Goal: Task Accomplishment & Management: Manage account settings

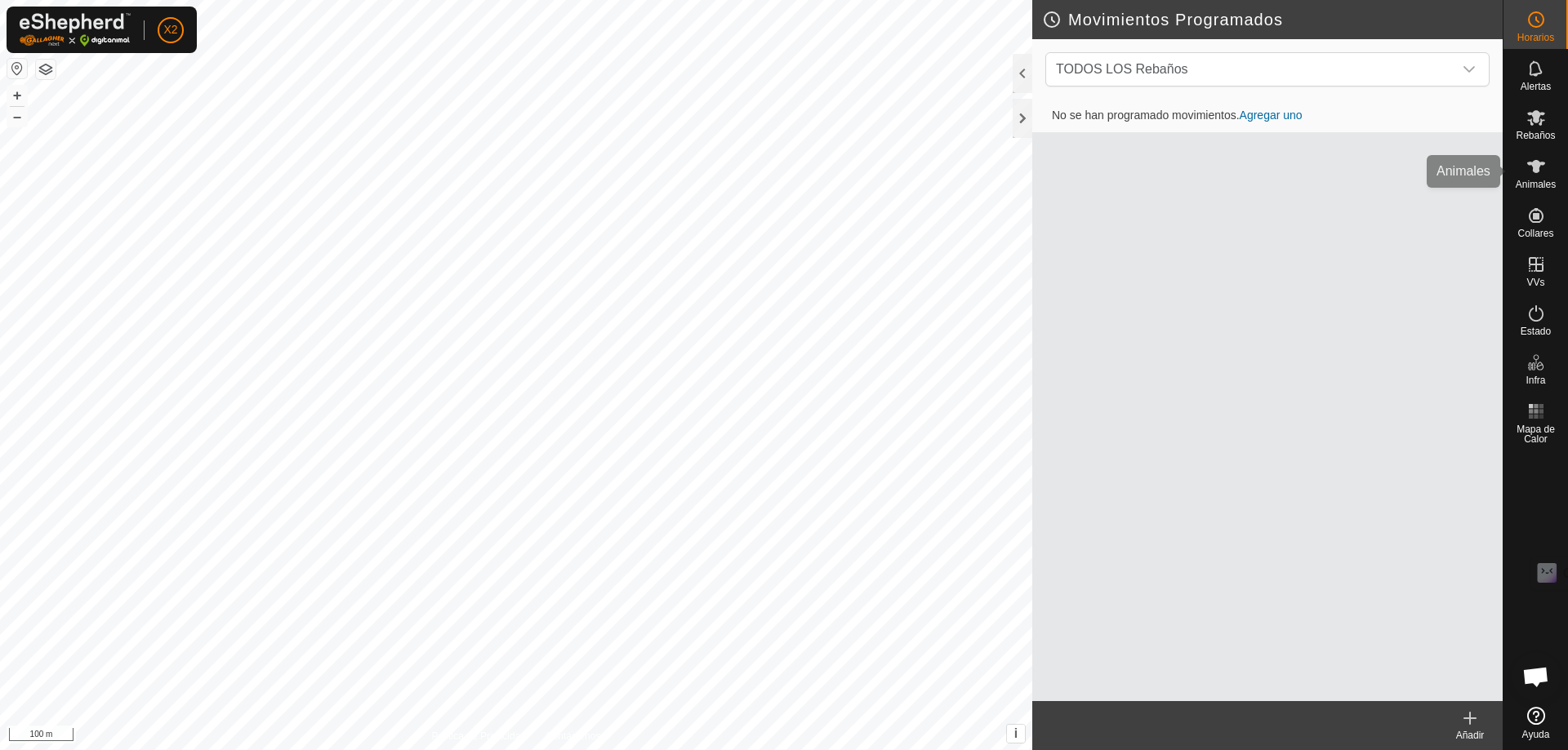
click at [1545, 165] on icon at bounding box center [1536, 166] width 20 height 20
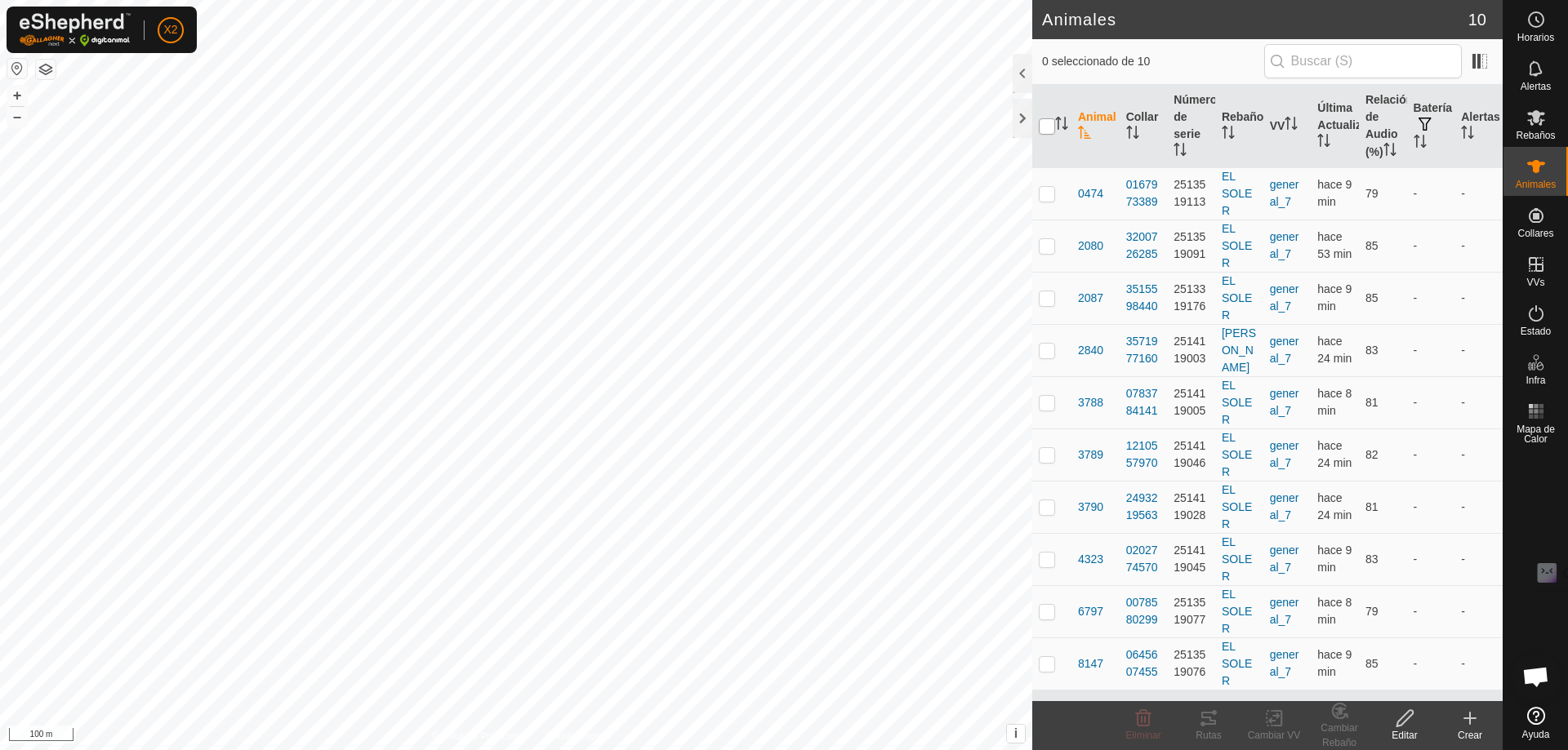
click at [1047, 135] on input "checkbox" at bounding box center [1046, 126] width 16 height 16
checkbox input "true"
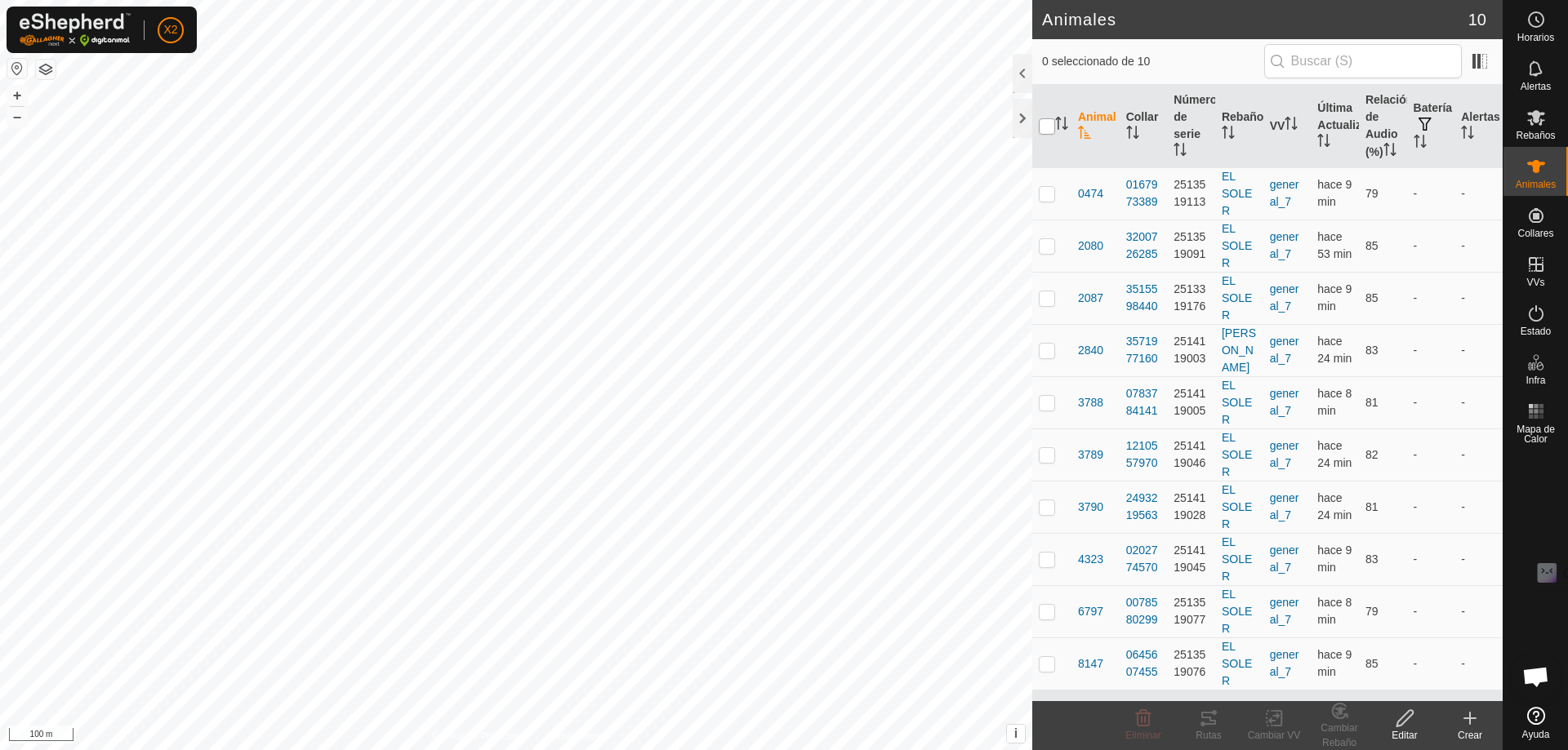
checkbox input "true"
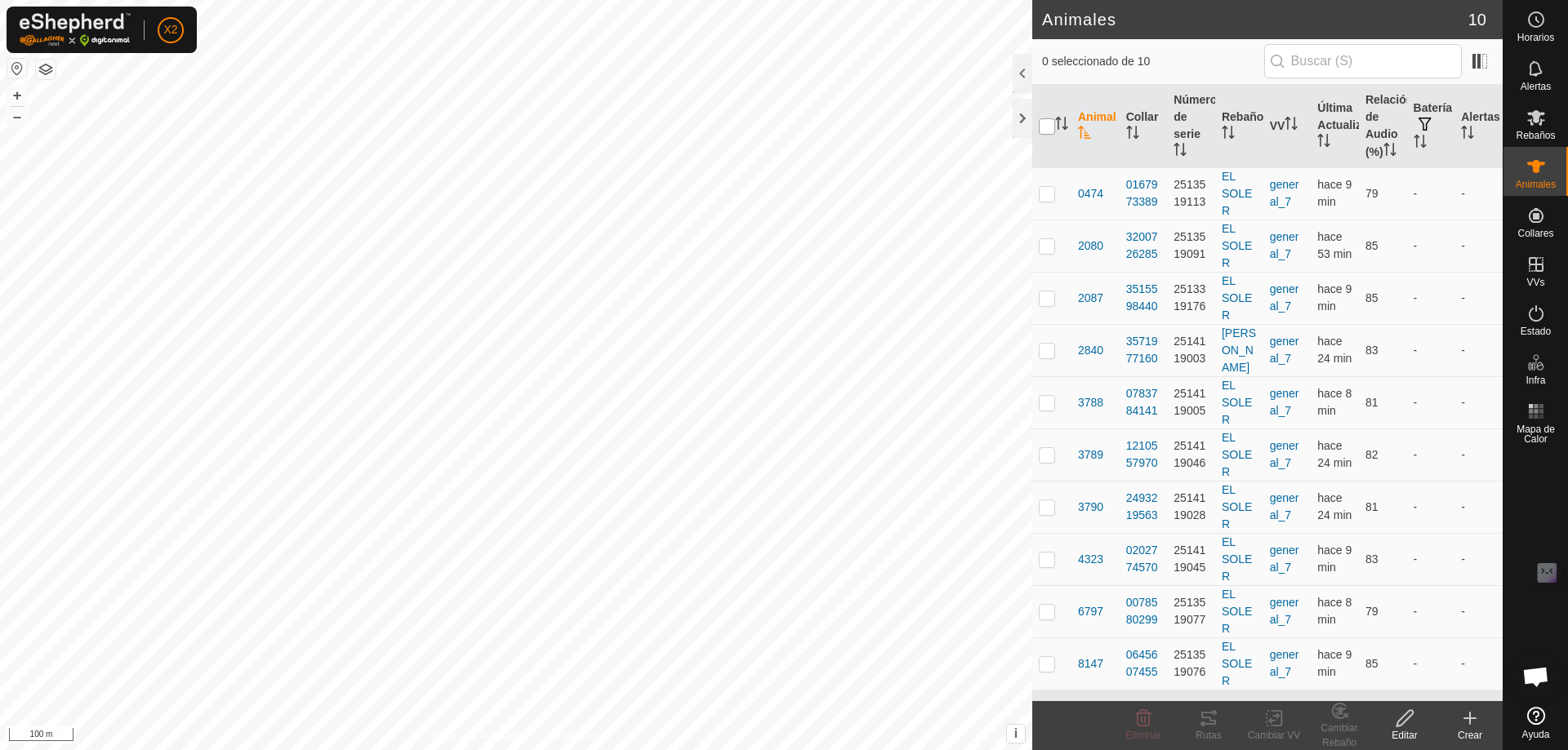
checkbox input "true"
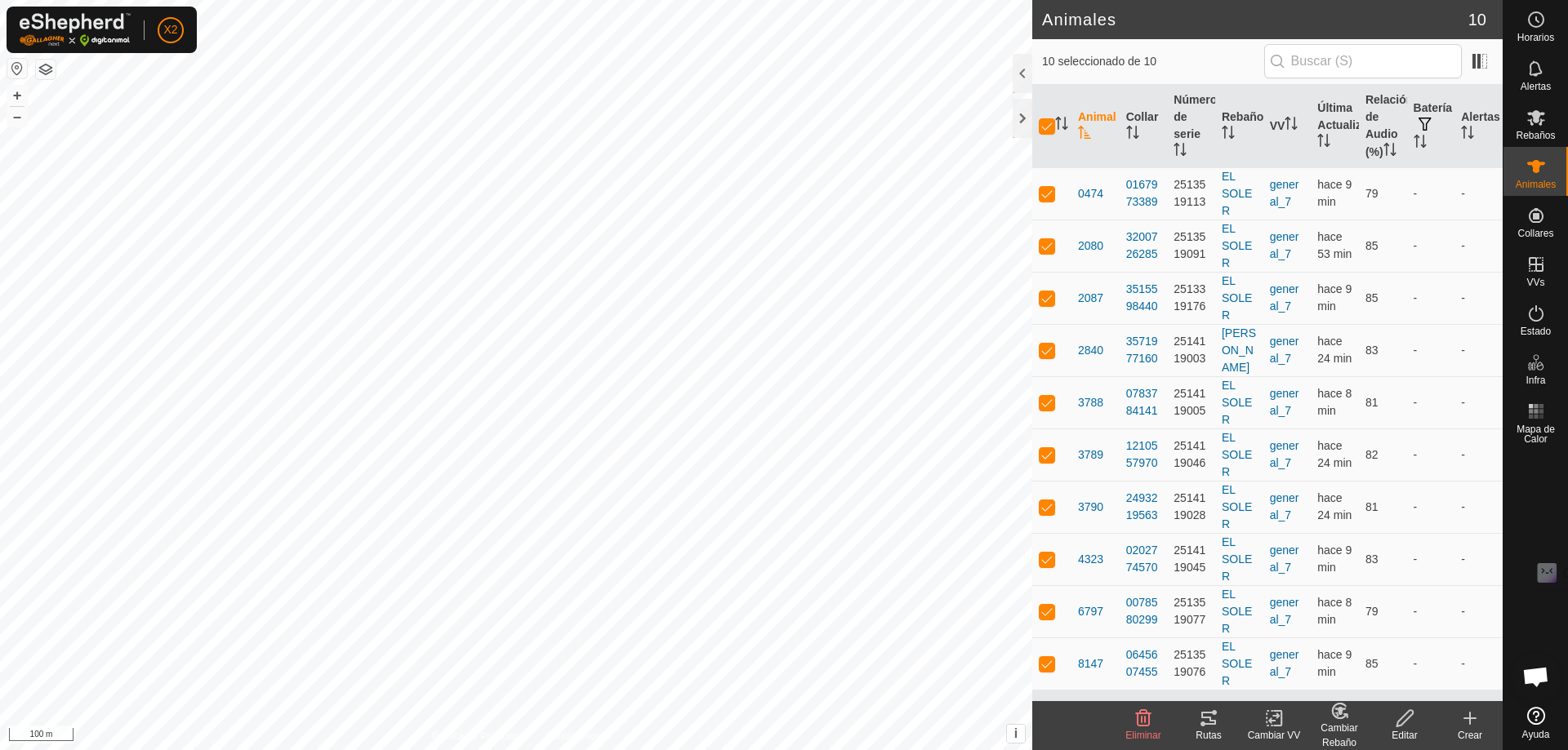
click at [1204, 723] on icon at bounding box center [1208, 718] width 14 height 13
